Goal: Find specific page/section: Find specific page/section

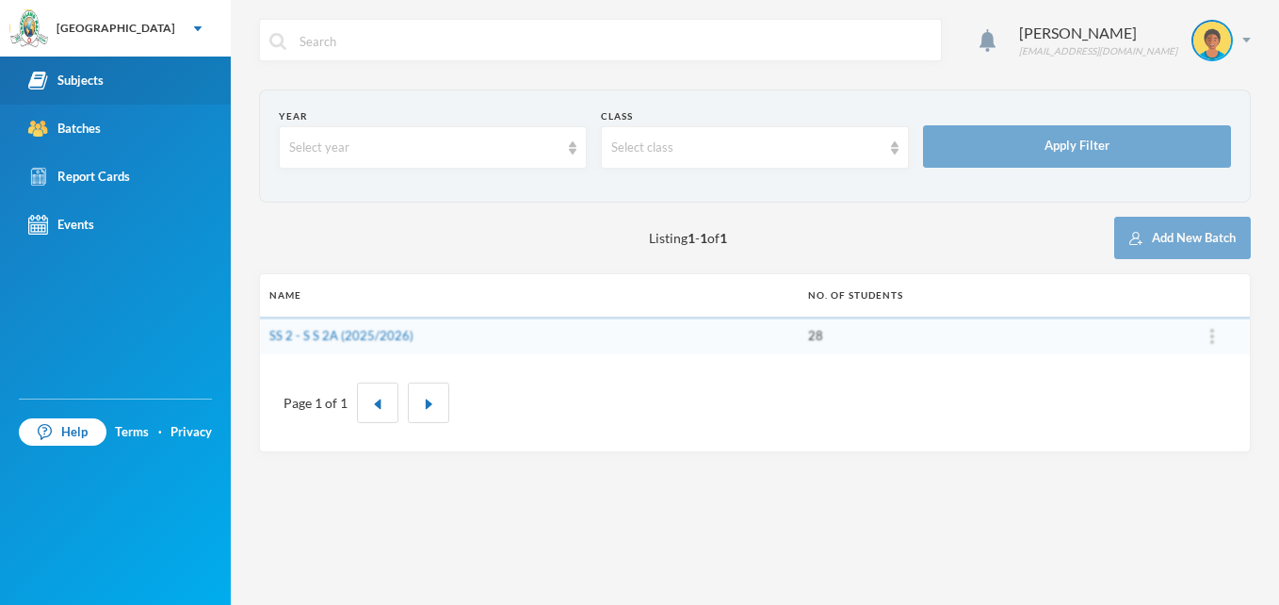
click at [63, 88] on div "Subjects" at bounding box center [65, 81] width 75 height 20
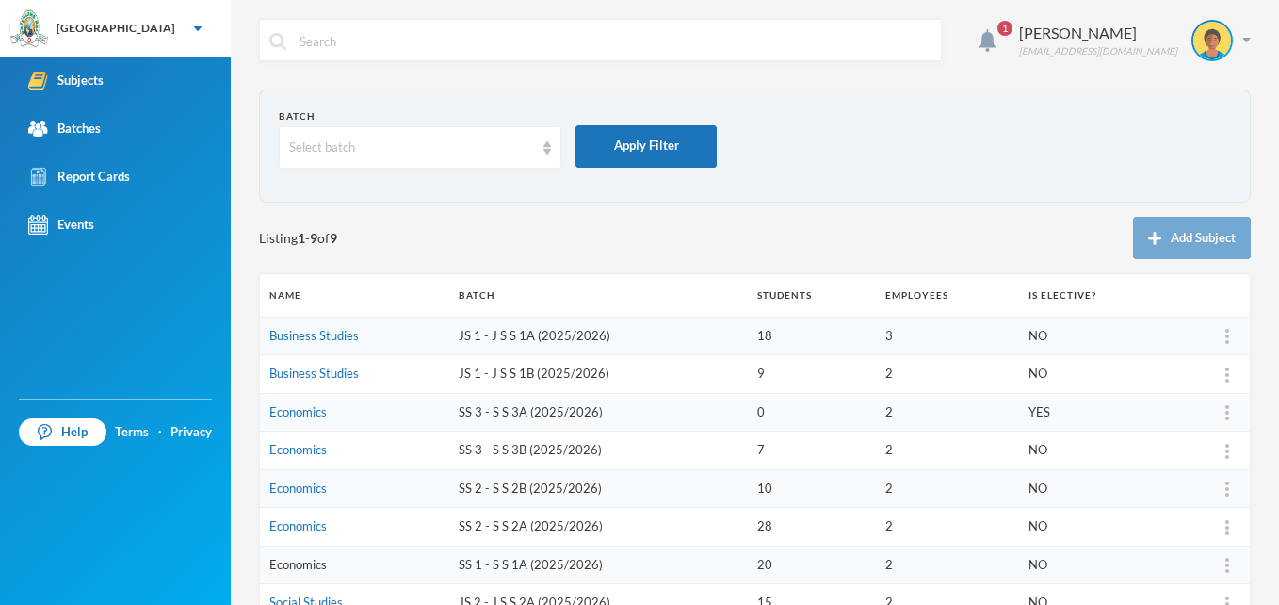
click at [301, 566] on link "Economics" at bounding box center [297, 564] width 57 height 15
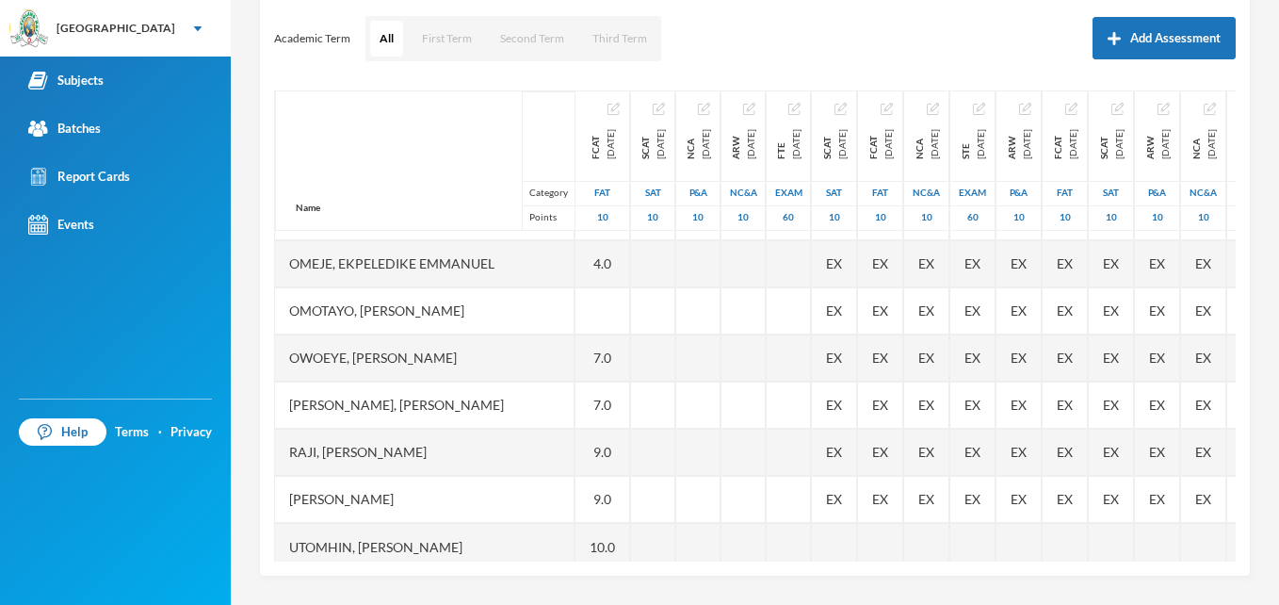
scroll to position [675, 0]
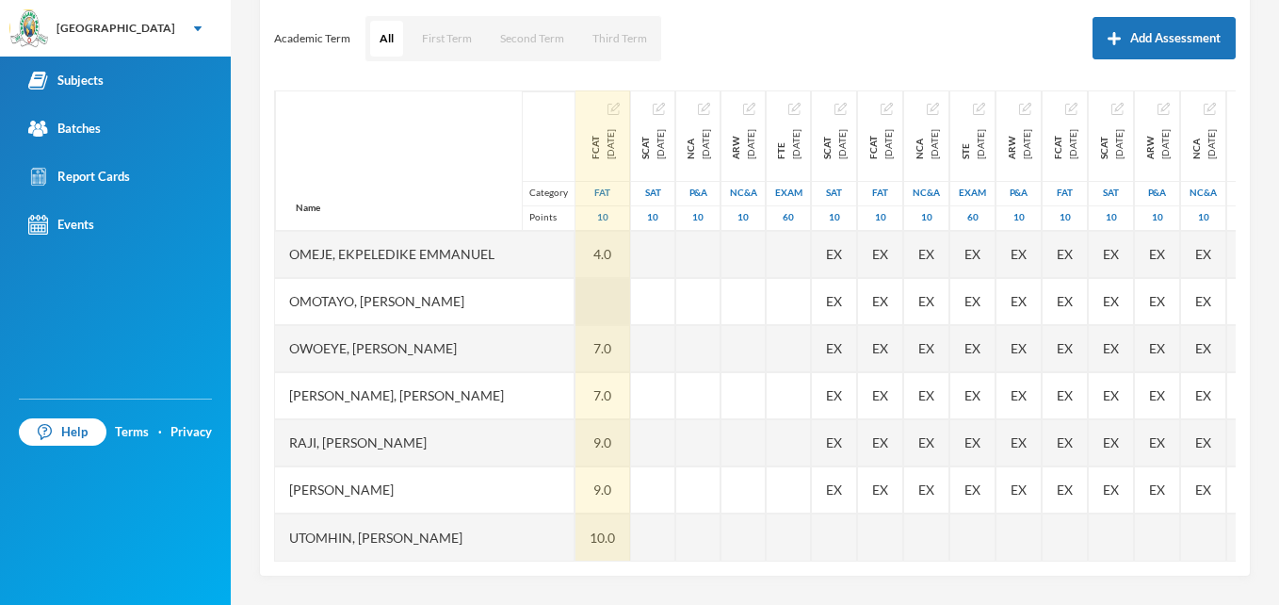
click at [630, 287] on div at bounding box center [603, 301] width 55 height 47
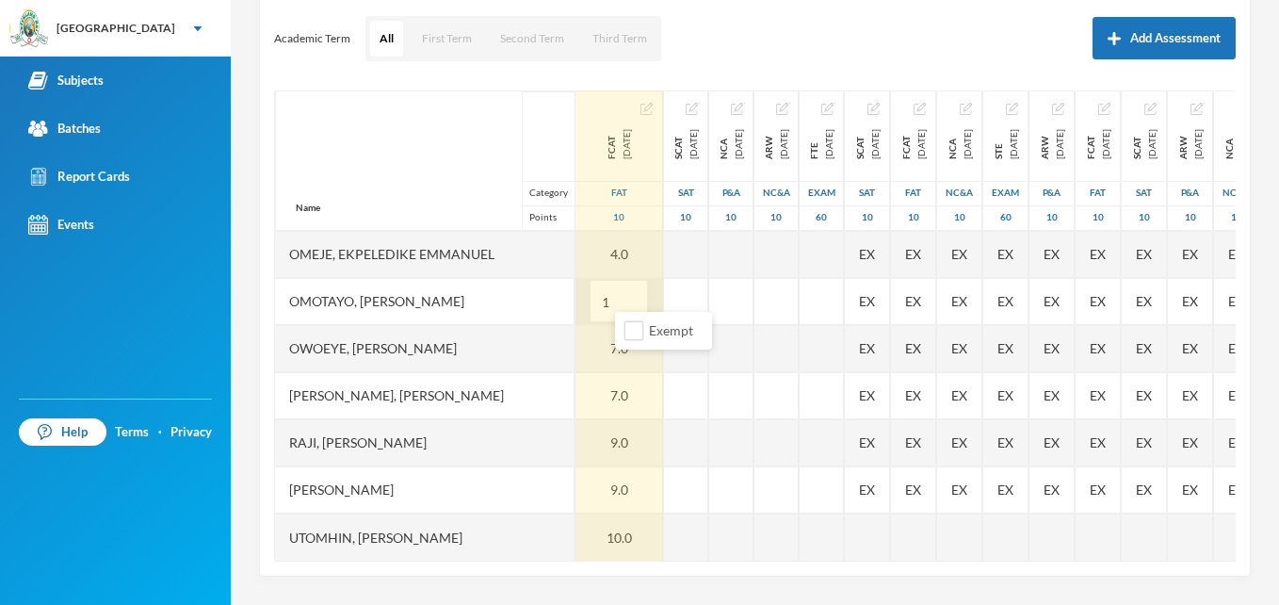
type input "10"
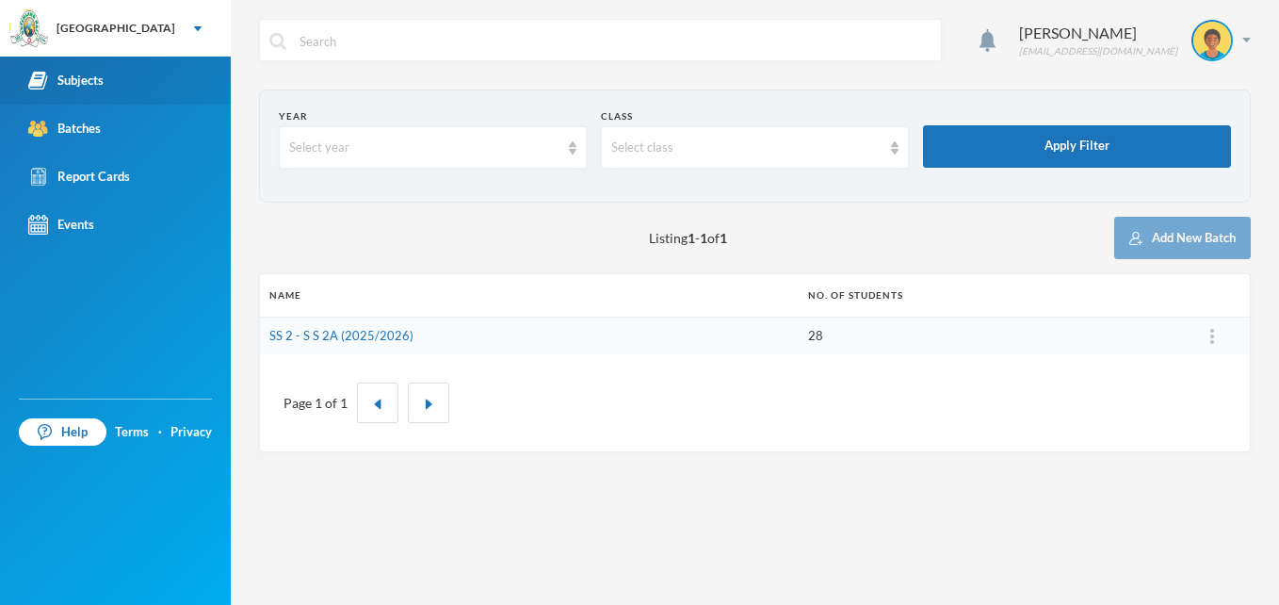
drag, startPoint x: 0, startPoint y: 0, endPoint x: 83, endPoint y: 79, distance: 114.6
click at [83, 79] on div "Subjects" at bounding box center [65, 81] width 75 height 20
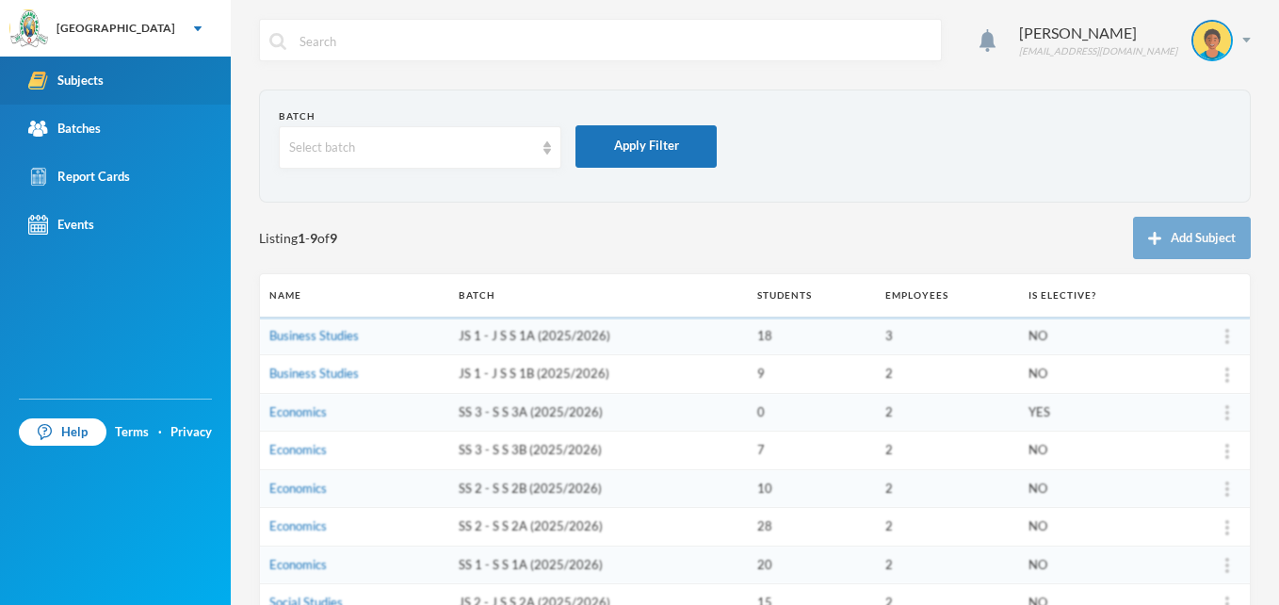
click at [83, 79] on div "Subjects" at bounding box center [65, 81] width 75 height 20
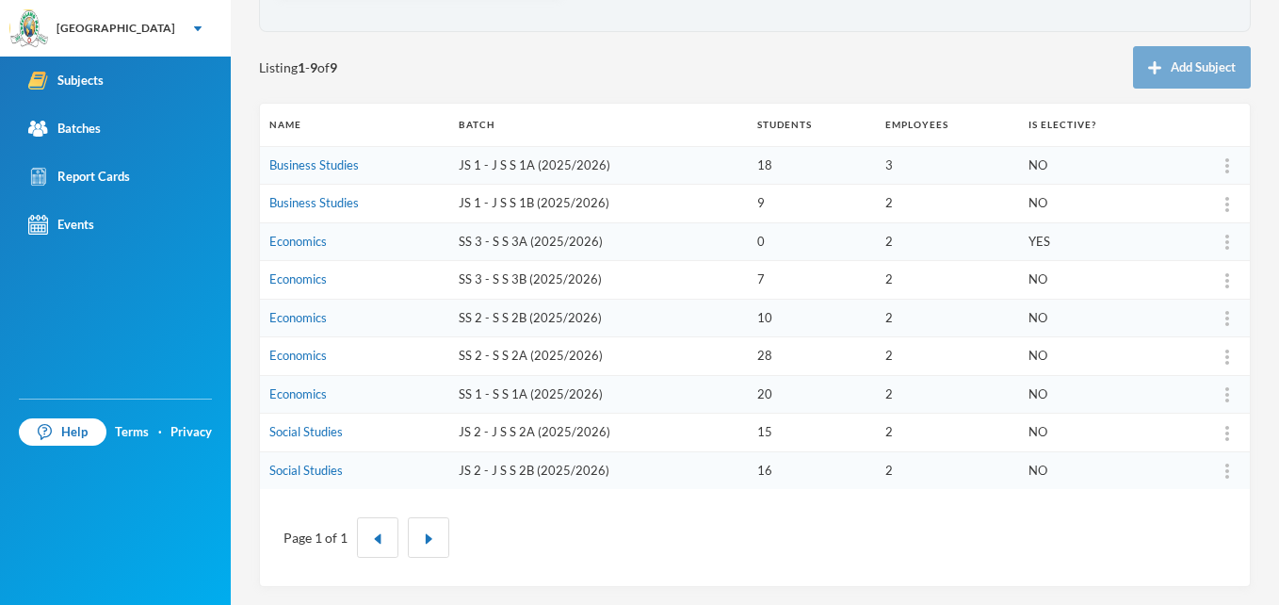
scroll to position [171, 0]
click at [283, 470] on link "Social Studies" at bounding box center [305, 469] width 73 height 15
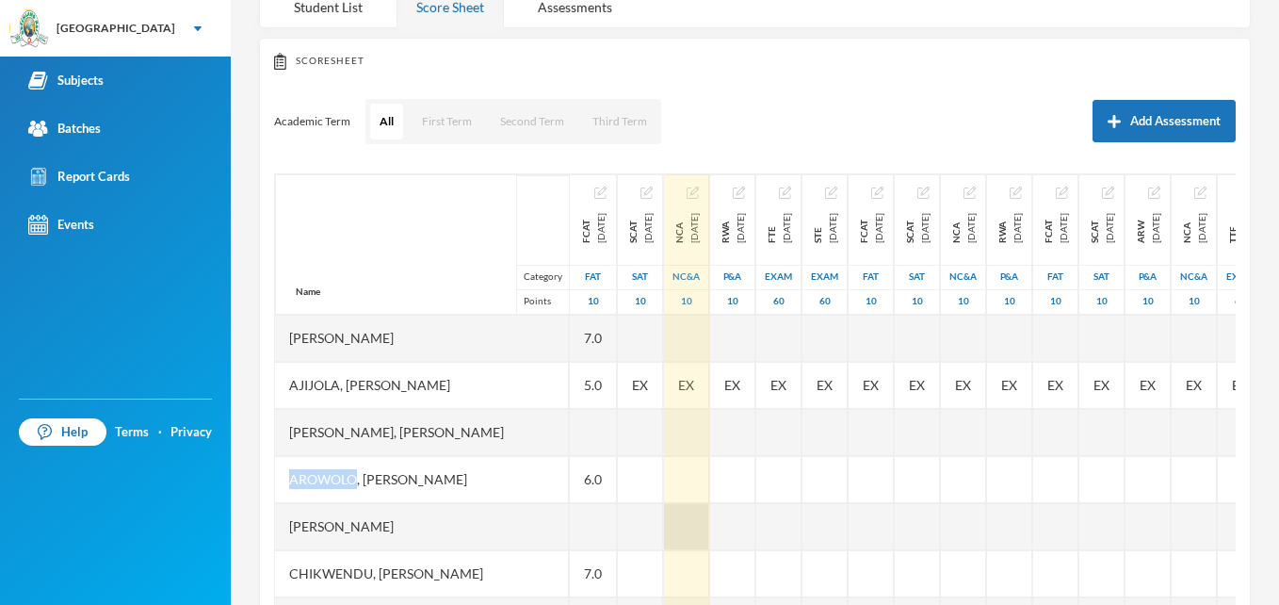
click at [709, 548] on div at bounding box center [686, 526] width 45 height 47
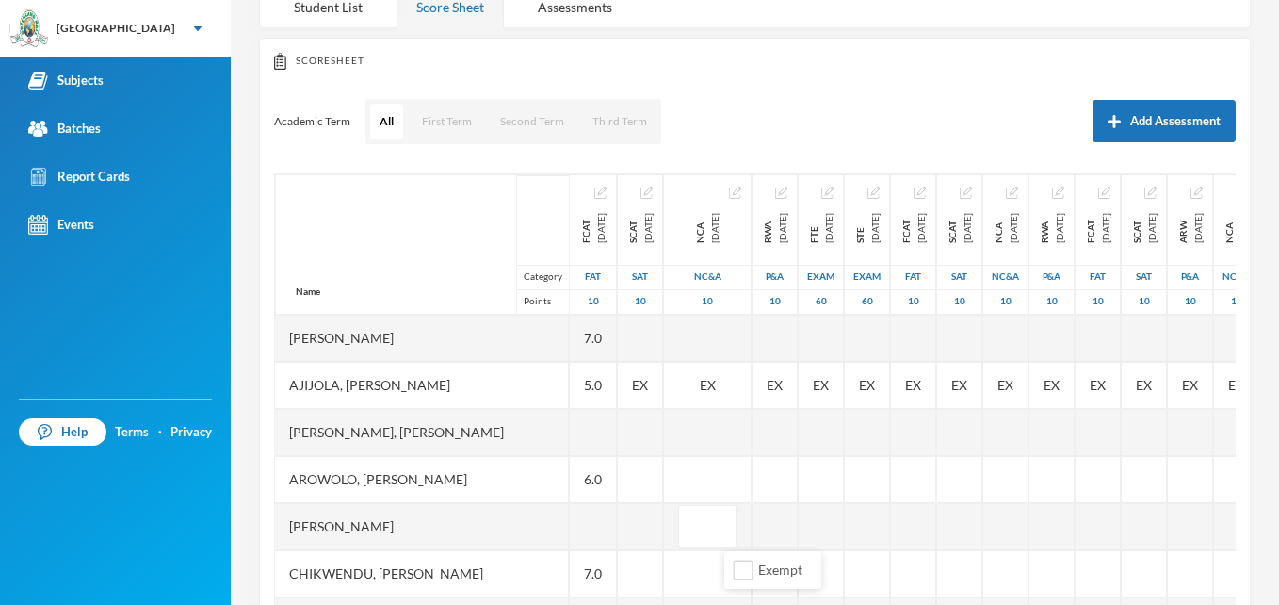
scroll to position [399, 0]
